Goal: Information Seeking & Learning: Learn about a topic

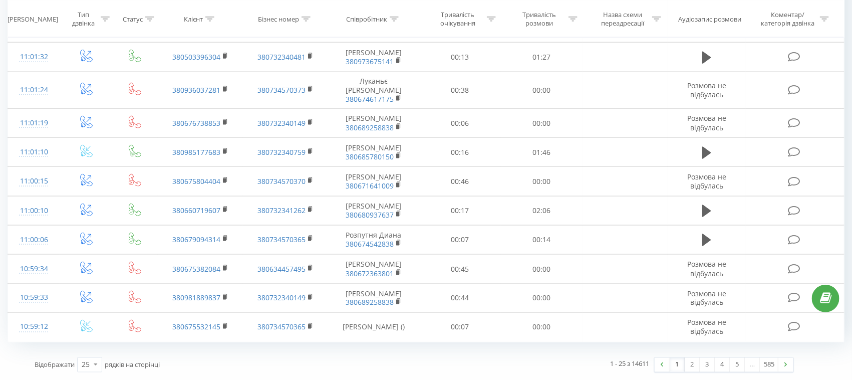
scroll to position [644, 0]
click at [692, 367] on link "2" at bounding box center [692, 365] width 15 height 14
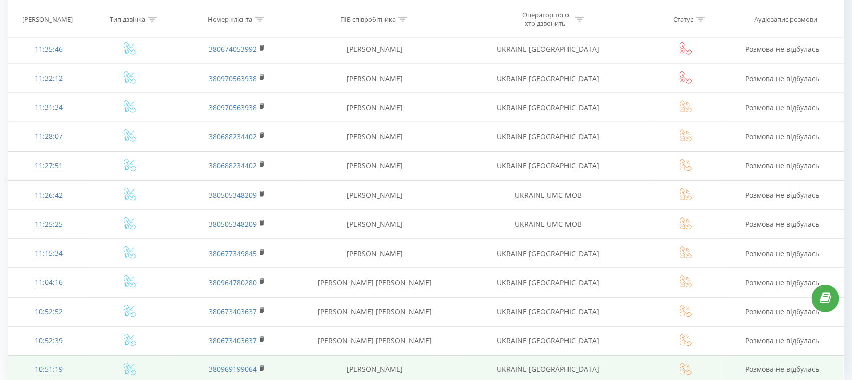
scroll to position [534, 0]
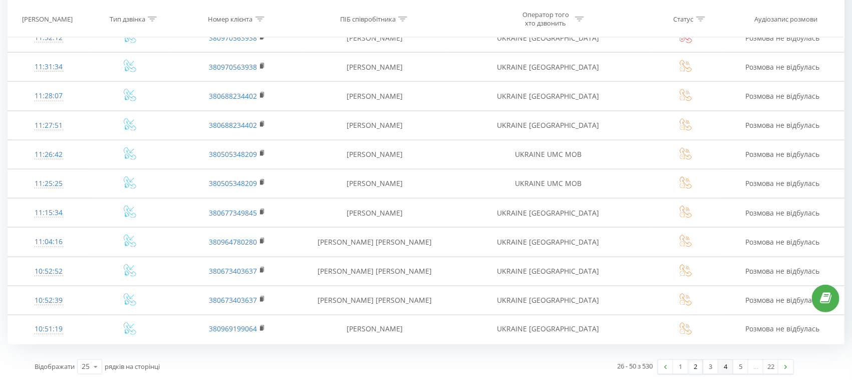
click at [726, 365] on link "4" at bounding box center [725, 367] width 15 height 14
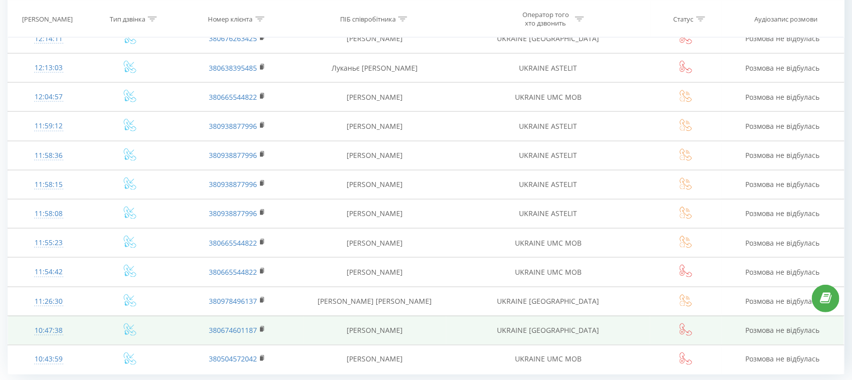
scroll to position [534, 0]
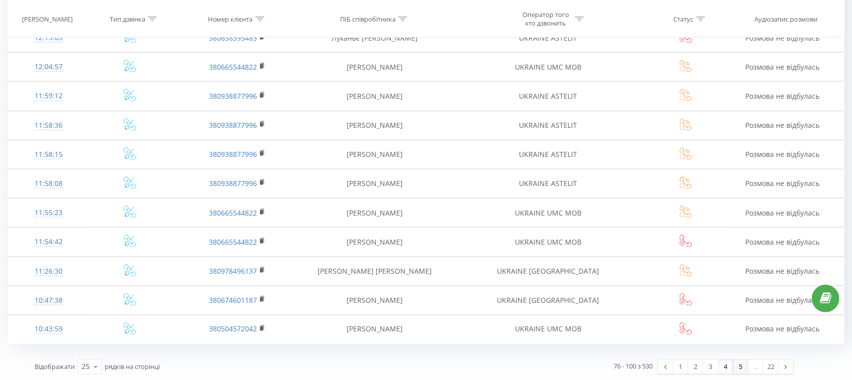
click at [744, 365] on link "5" at bounding box center [740, 367] width 15 height 14
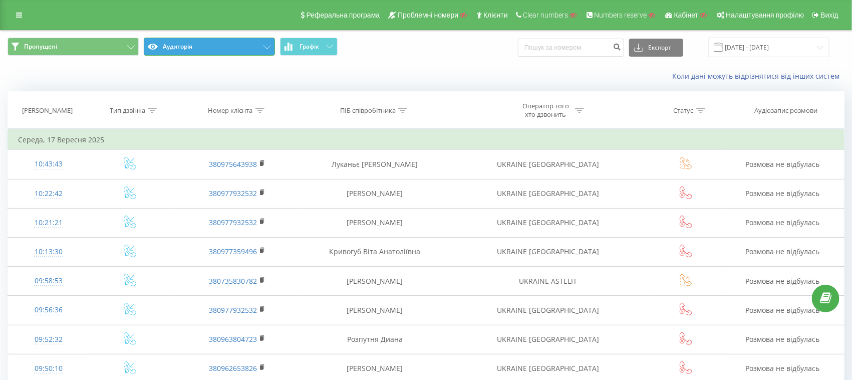
click at [244, 53] on button "Аудиторія" at bounding box center [209, 47] width 131 height 18
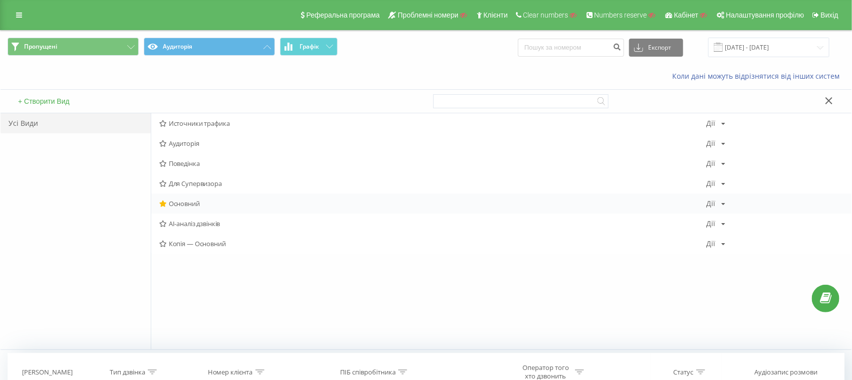
click at [189, 204] on span "Основний" at bounding box center [432, 203] width 547 height 7
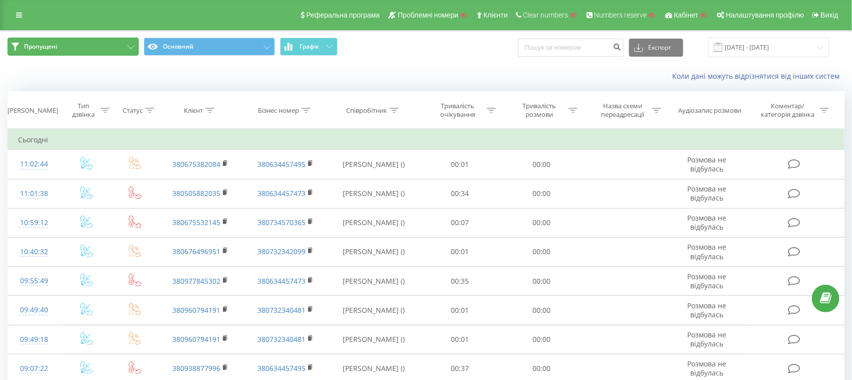
click at [82, 49] on button "Пропущені" at bounding box center [73, 47] width 131 height 18
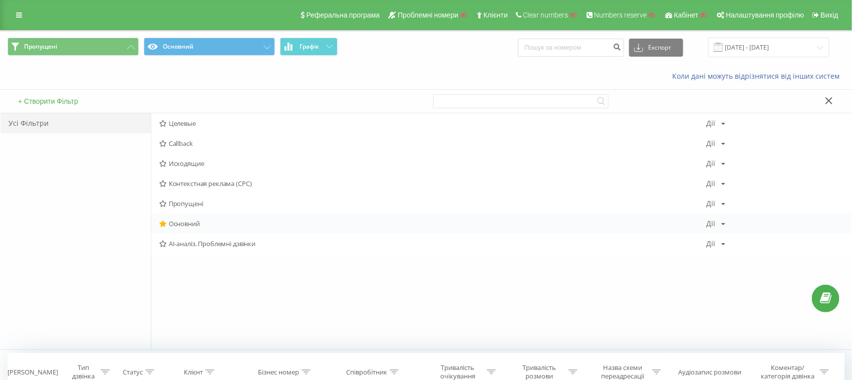
click at [177, 221] on span "Основний" at bounding box center [432, 223] width 547 height 7
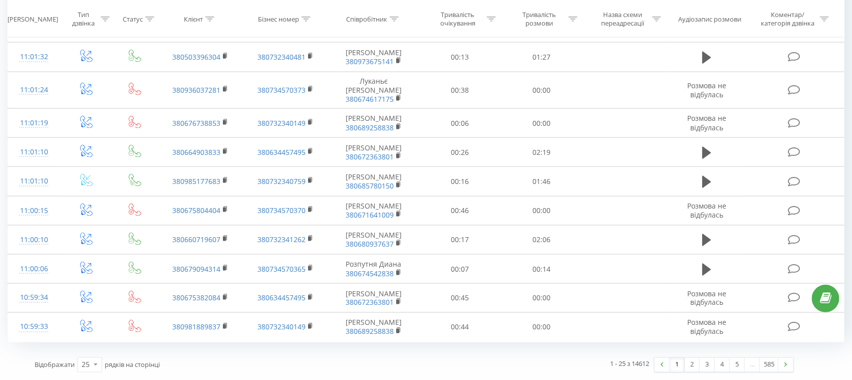
scroll to position [652, 0]
click at [691, 363] on link "2" at bounding box center [692, 365] width 15 height 14
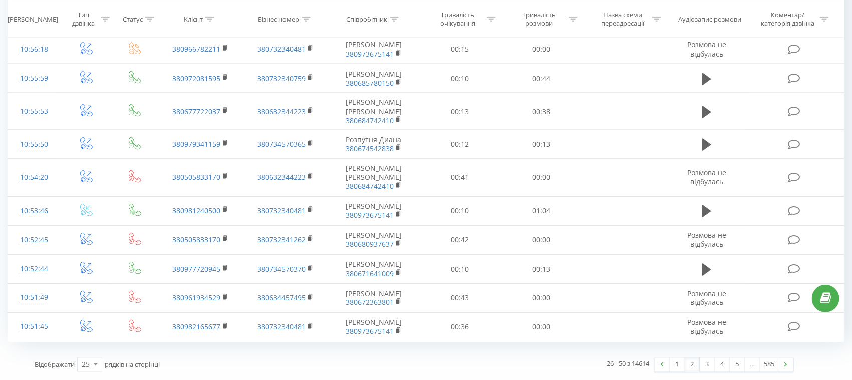
scroll to position [675, 0]
click at [703, 360] on link "3" at bounding box center [707, 365] width 15 height 14
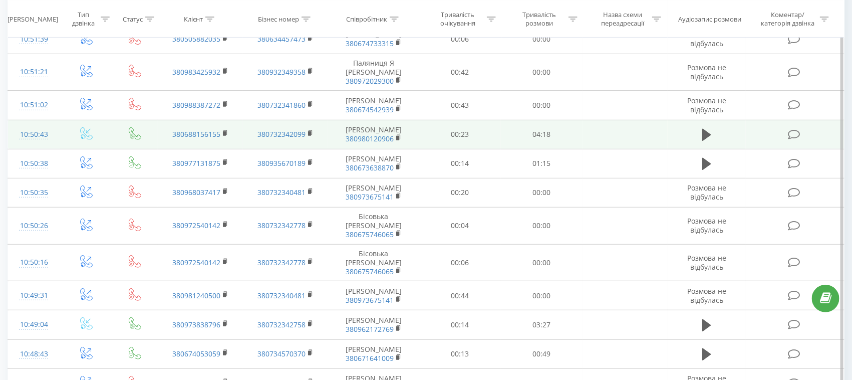
scroll to position [191, 0]
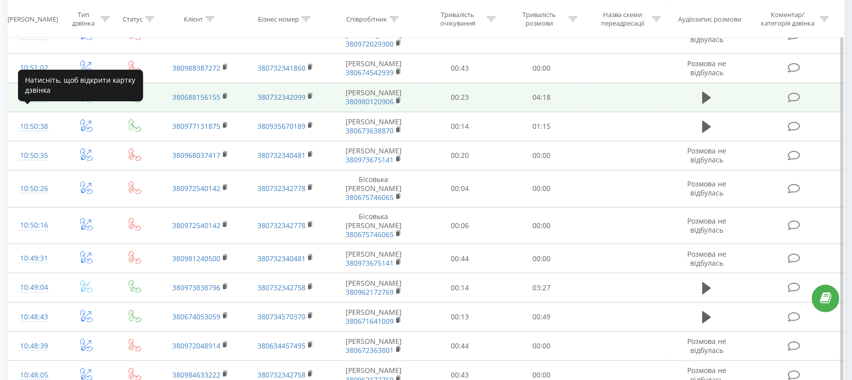
click at [41, 107] on div "10:50:43" at bounding box center [34, 98] width 32 height 20
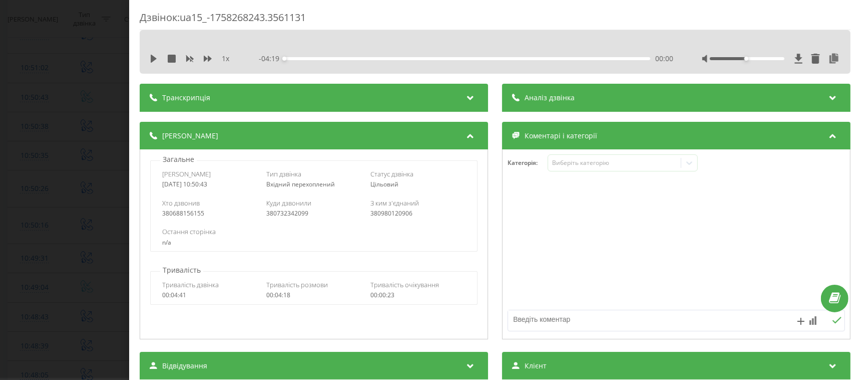
click at [176, 103] on div "Транскрипція" at bounding box center [314, 98] width 349 height 28
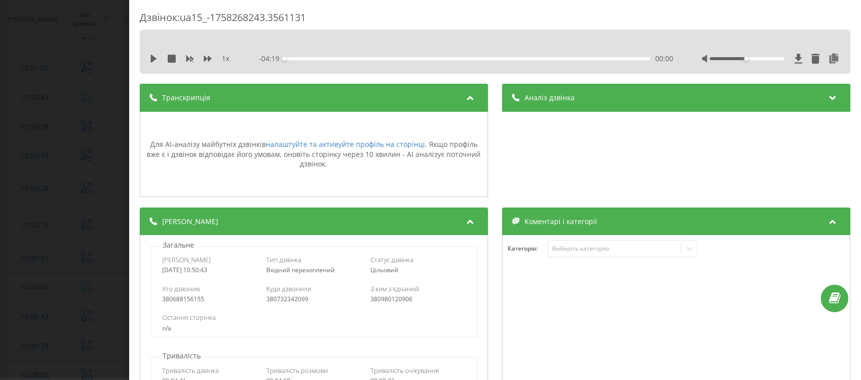
click at [172, 104] on div "Транскрипція" at bounding box center [314, 98] width 349 height 28
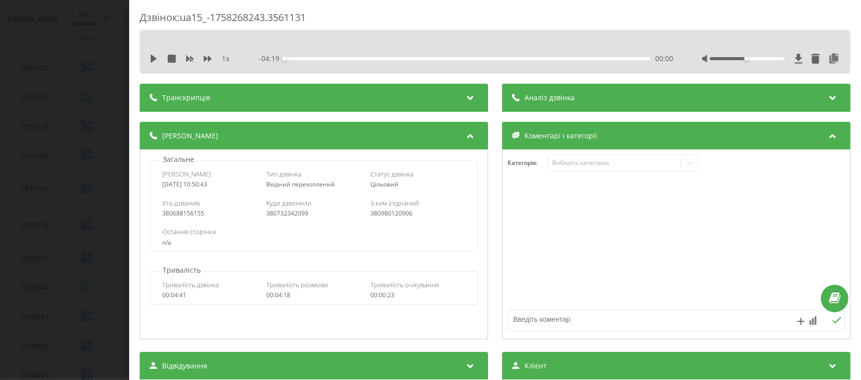
click at [90, 101] on div "Дзвінок : ua15_-1758268243.3561131 1 x - 04:19 00:00 00:00 Транскрипція Для AI-…" at bounding box center [430, 190] width 861 height 380
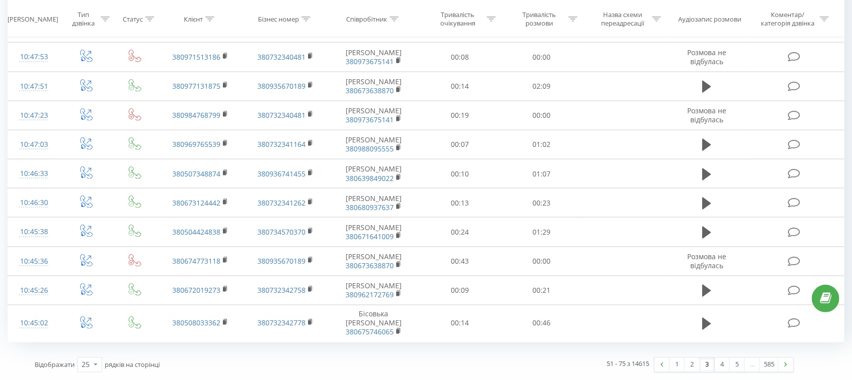
scroll to position [666, 0]
click at [736, 365] on link "5" at bounding box center [737, 365] width 15 height 14
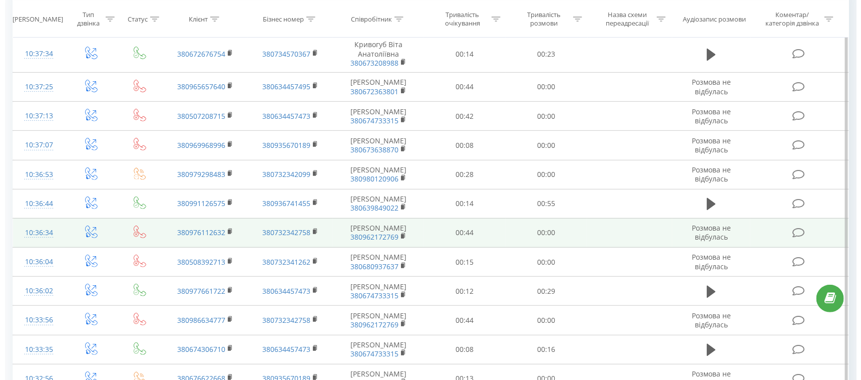
scroll to position [379, 0]
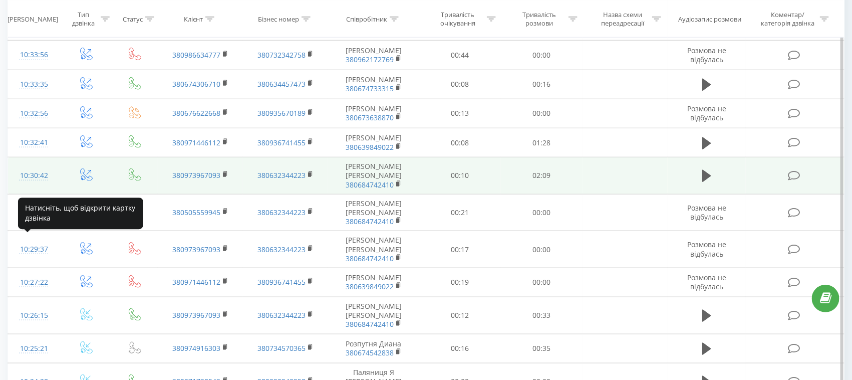
click at [32, 185] on div "10:30:42" at bounding box center [34, 176] width 32 height 20
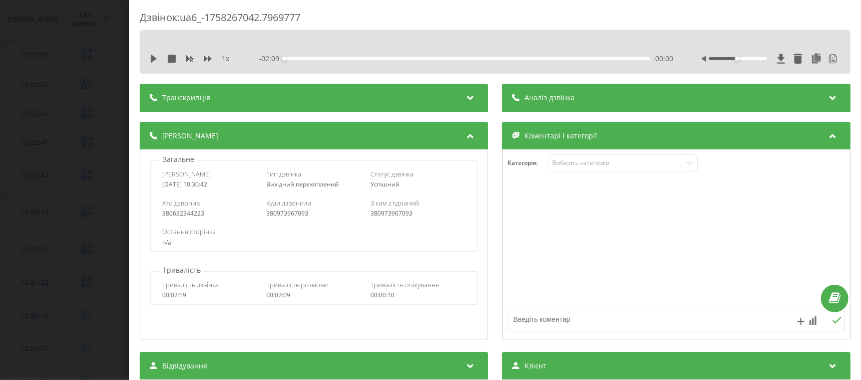
click at [236, 102] on div "Транскрипція" at bounding box center [314, 98] width 349 height 28
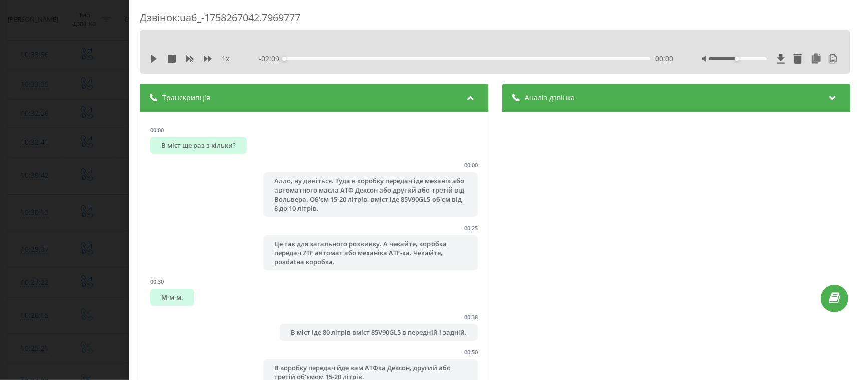
click at [224, 104] on div "Транскрипція" at bounding box center [314, 98] width 349 height 28
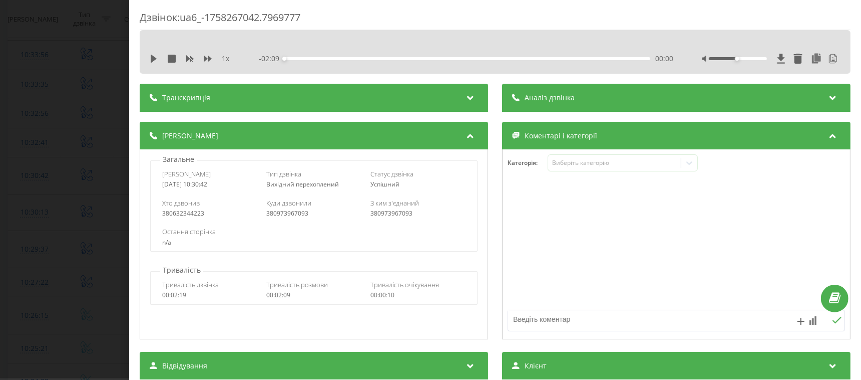
click at [506, 99] on div "Аналіз дзвінка" at bounding box center [676, 98] width 349 height 28
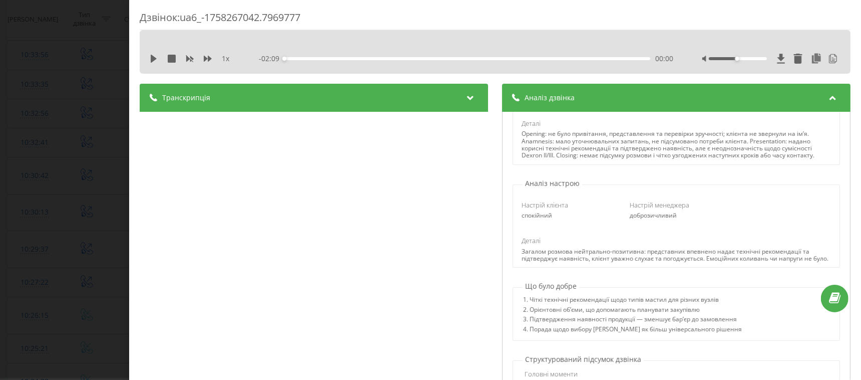
scroll to position [250, 0]
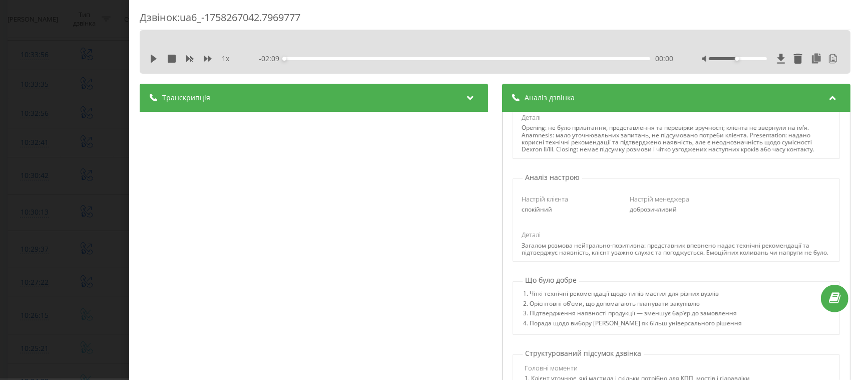
click at [354, 99] on div "Транскрипція" at bounding box center [314, 98] width 349 height 28
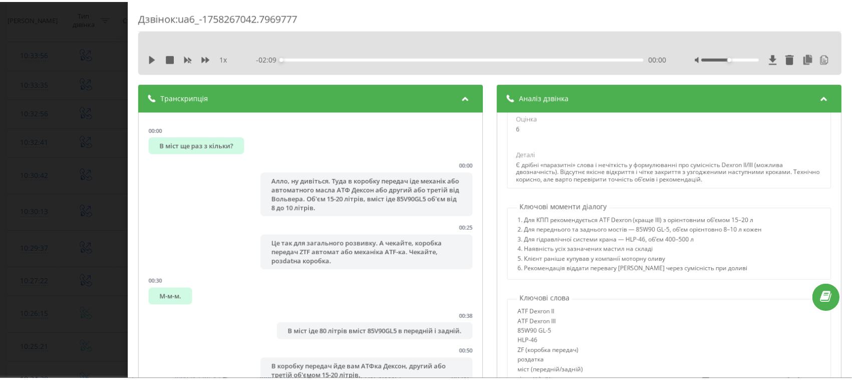
scroll to position [416, 0]
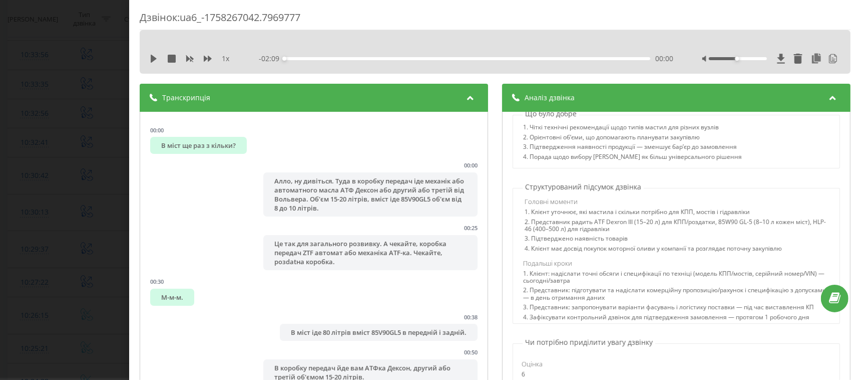
click at [75, 70] on div "Дзвінок : ua6_-1758267042.7969777 1 x - 02:09 00:00 00:00 Транскрипція 00:00 В …" at bounding box center [430, 190] width 861 height 380
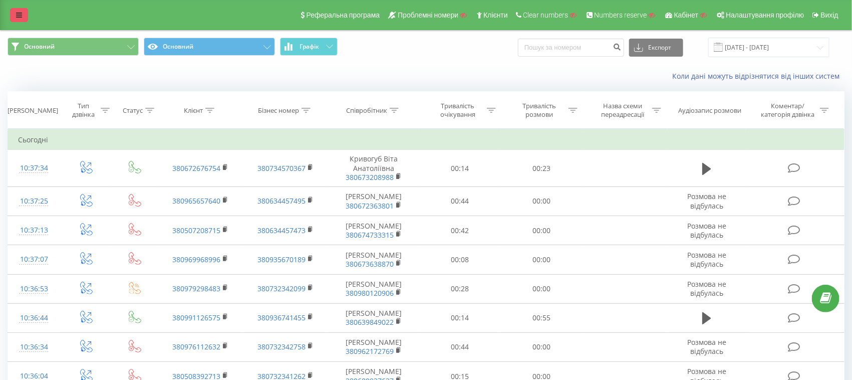
click at [19, 14] on icon at bounding box center [19, 15] width 6 height 7
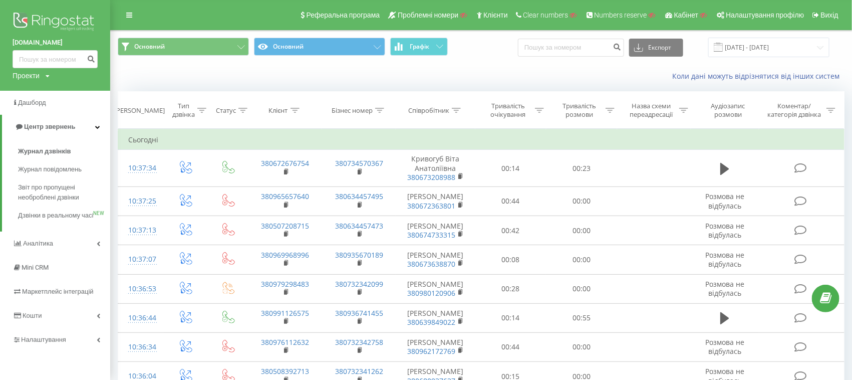
click at [81, 20] on img at bounding box center [55, 22] width 85 height 25
